Goal: Task Accomplishment & Management: Manage account settings

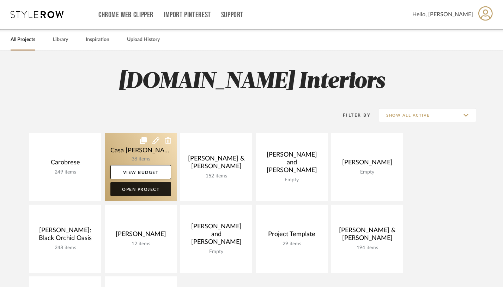
click at [144, 186] on link "Open Project" at bounding box center [140, 189] width 61 height 14
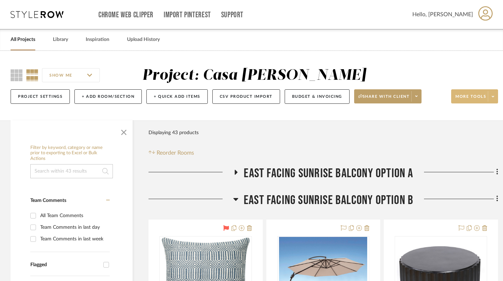
click at [493, 97] on icon at bounding box center [493, 97] width 2 height 4
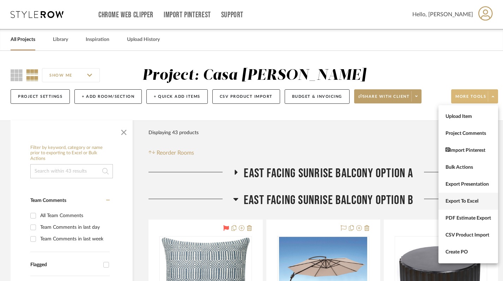
click at [472, 201] on span "Export To Excel" at bounding box center [469, 201] width 46 height 6
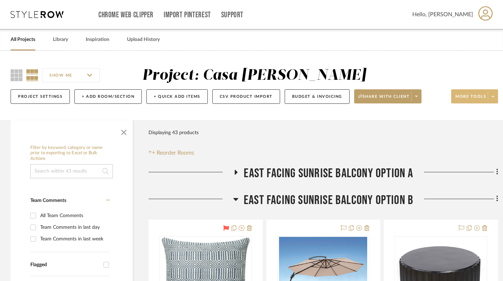
click at [235, 170] on icon at bounding box center [236, 172] width 3 height 5
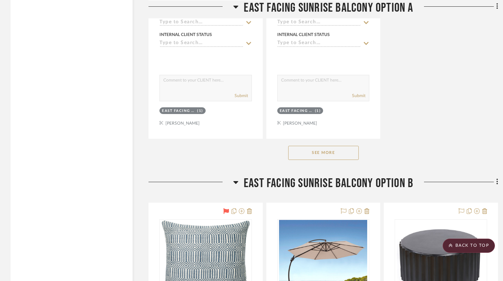
scroll to position [999, 0]
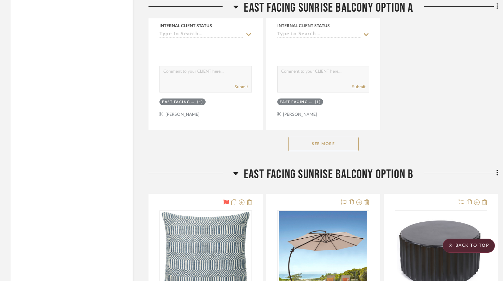
click at [309, 140] on button "See More" at bounding box center [323, 144] width 71 height 14
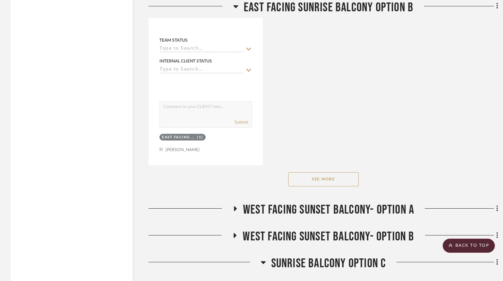
scroll to position [2296, 0]
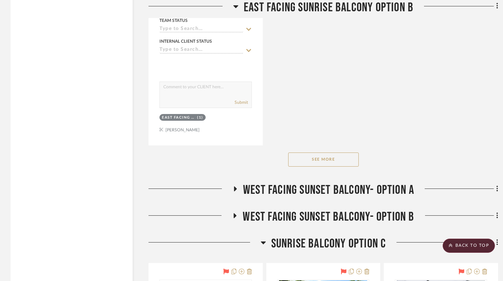
click at [315, 156] on button "See More" at bounding box center [323, 159] width 71 height 14
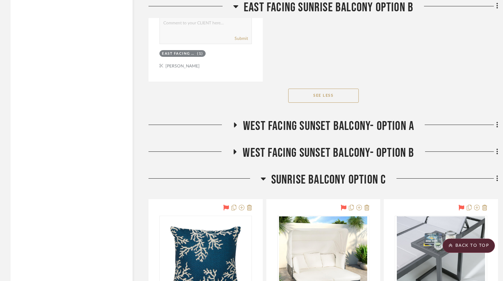
scroll to position [2360, 0]
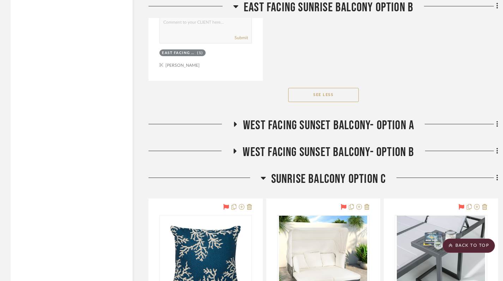
click at [237, 121] on icon at bounding box center [235, 123] width 8 height 5
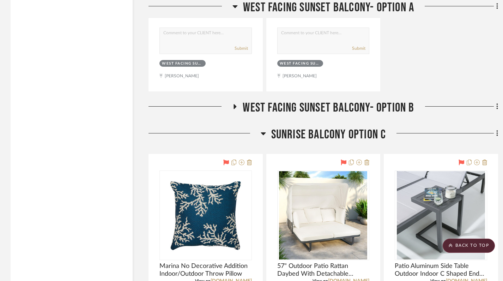
scroll to position [3052, 0]
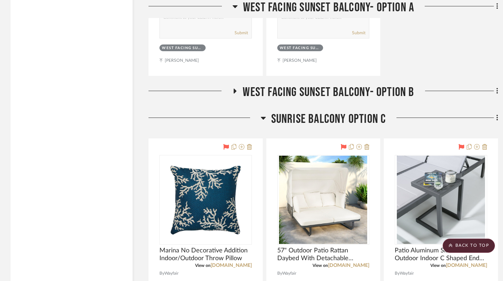
click at [236, 89] on icon at bounding box center [235, 91] width 8 height 5
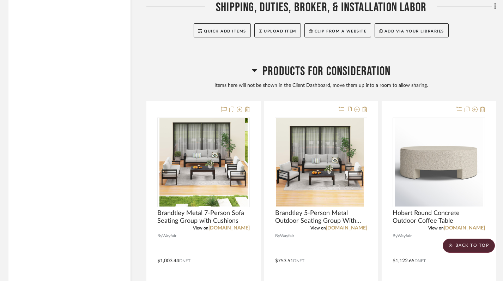
scroll to position [5617, 2]
